Goal: Check status: Check status

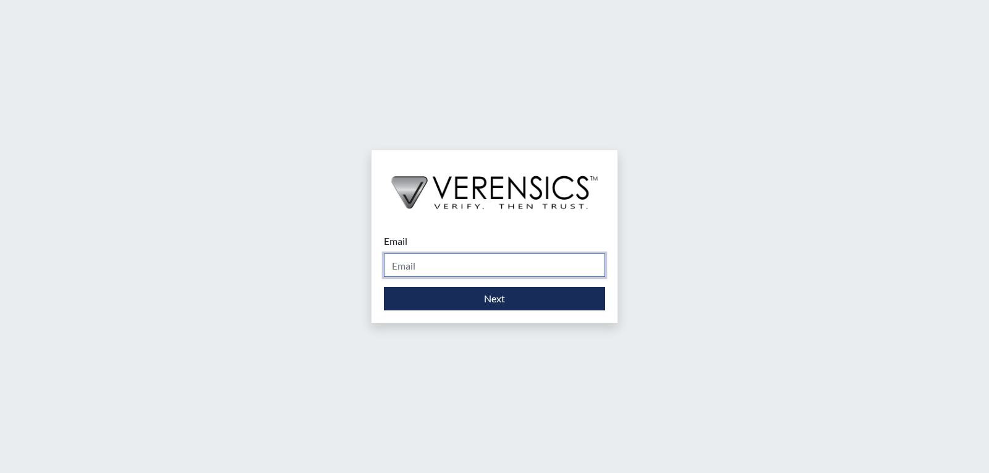
click at [441, 265] on input "Email" at bounding box center [494, 264] width 221 height 23
type input "[EMAIL_ADDRESS][DOMAIN_NAME]"
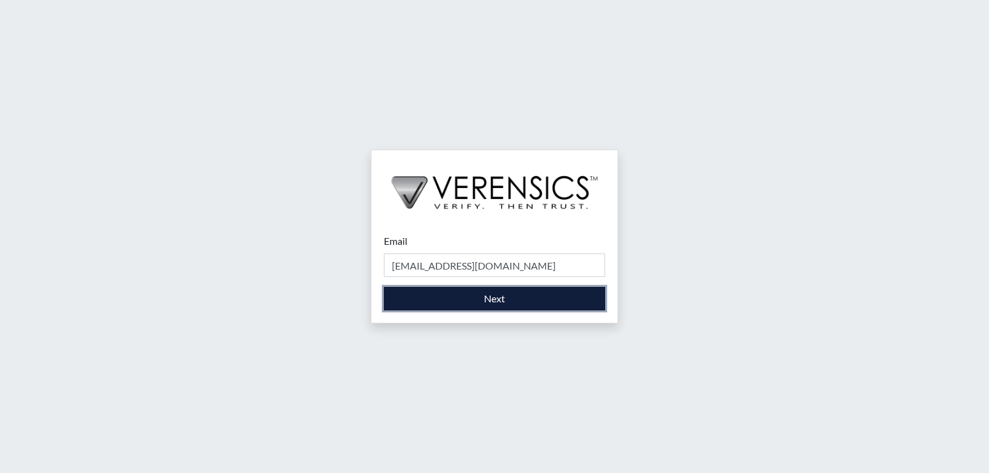
click at [456, 303] on button "Next" at bounding box center [494, 298] width 221 height 23
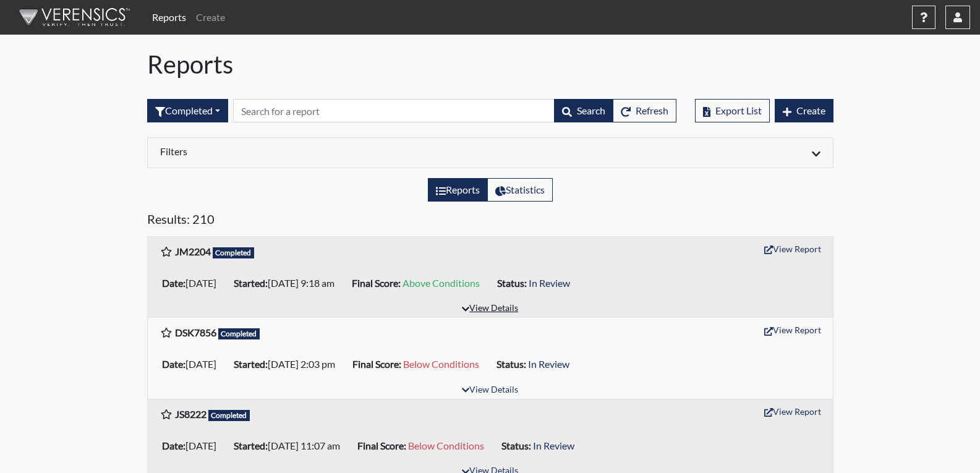
click at [491, 308] on button "View Details" at bounding box center [489, 308] width 67 height 17
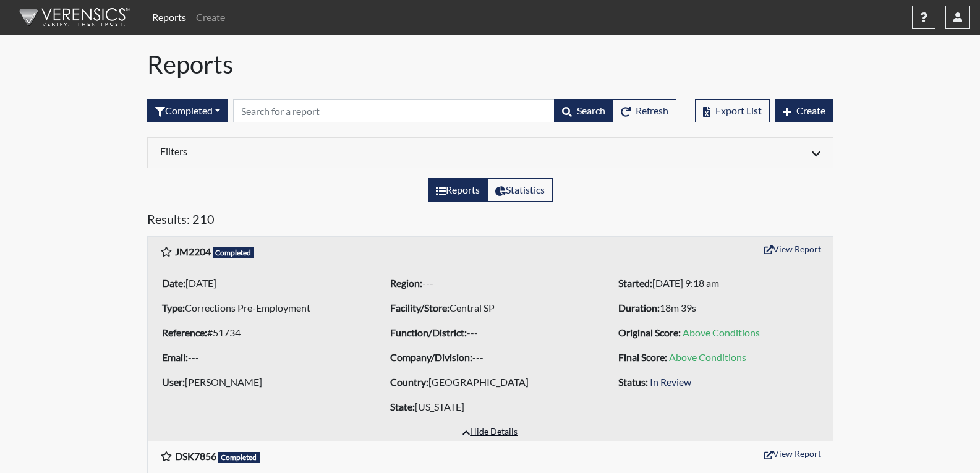
click at [490, 431] on button "Hide Details" at bounding box center [490, 432] width 66 height 17
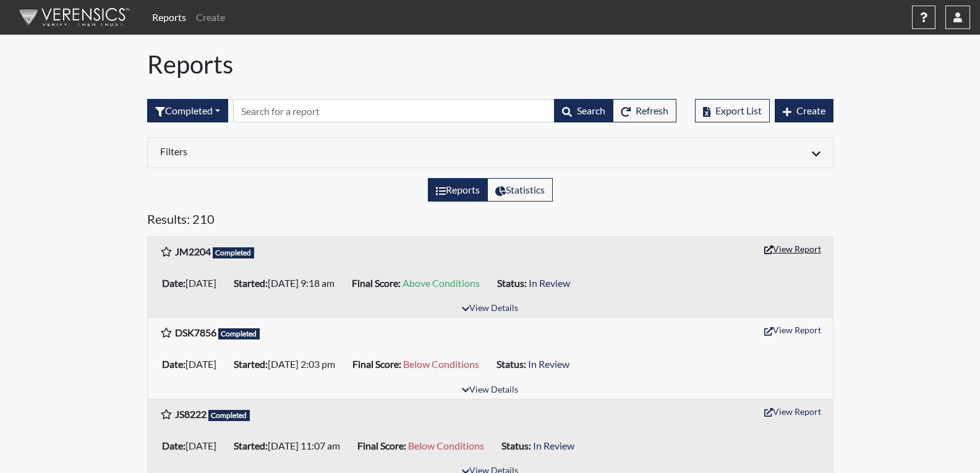
click at [791, 250] on button "View Report" at bounding box center [792, 248] width 68 height 19
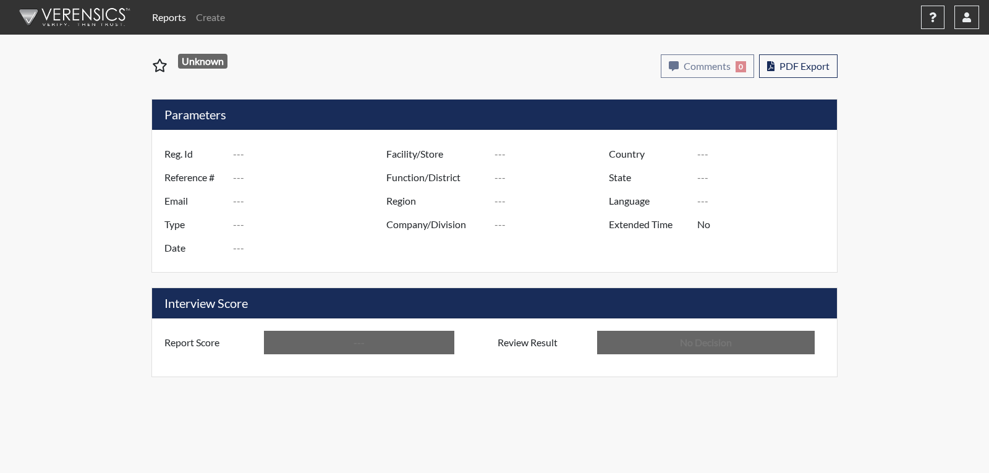
type input "JM2204"
type input "51734"
type input "---"
type input "Corrections Pre-Employment"
type input "[DATE]"
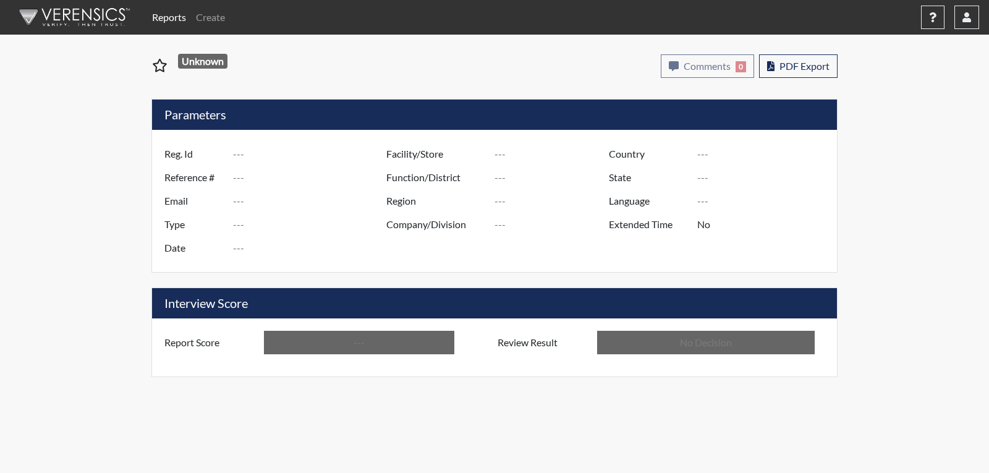
type input "Central SP"
type input "[GEOGRAPHIC_DATA]"
type input "[US_STATE]"
type input "English"
type input "Above Conditions"
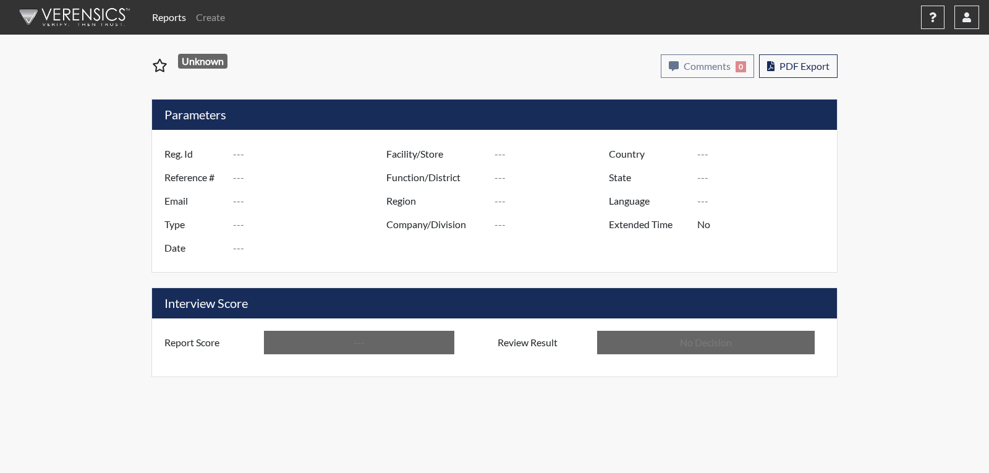
type input "In Review"
